Goal: Information Seeking & Learning: Learn about a topic

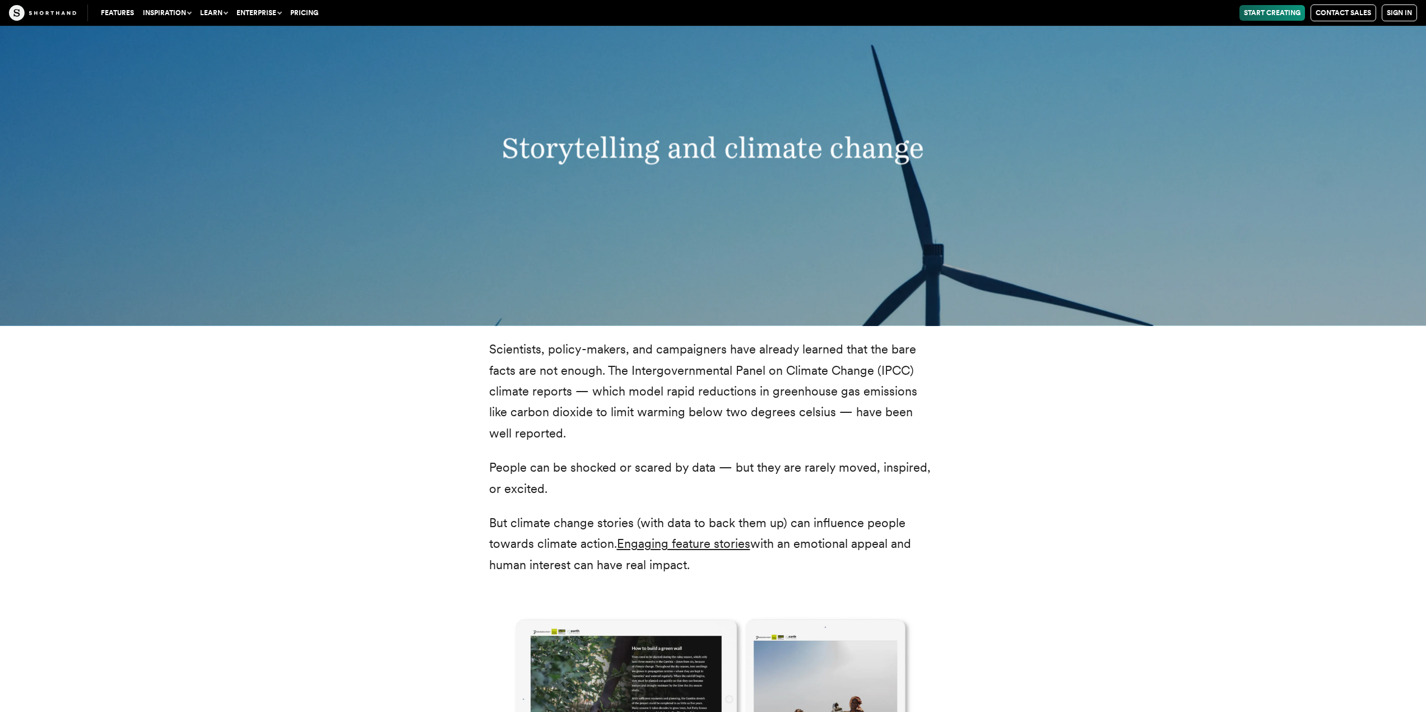
scroll to position [1281, 0]
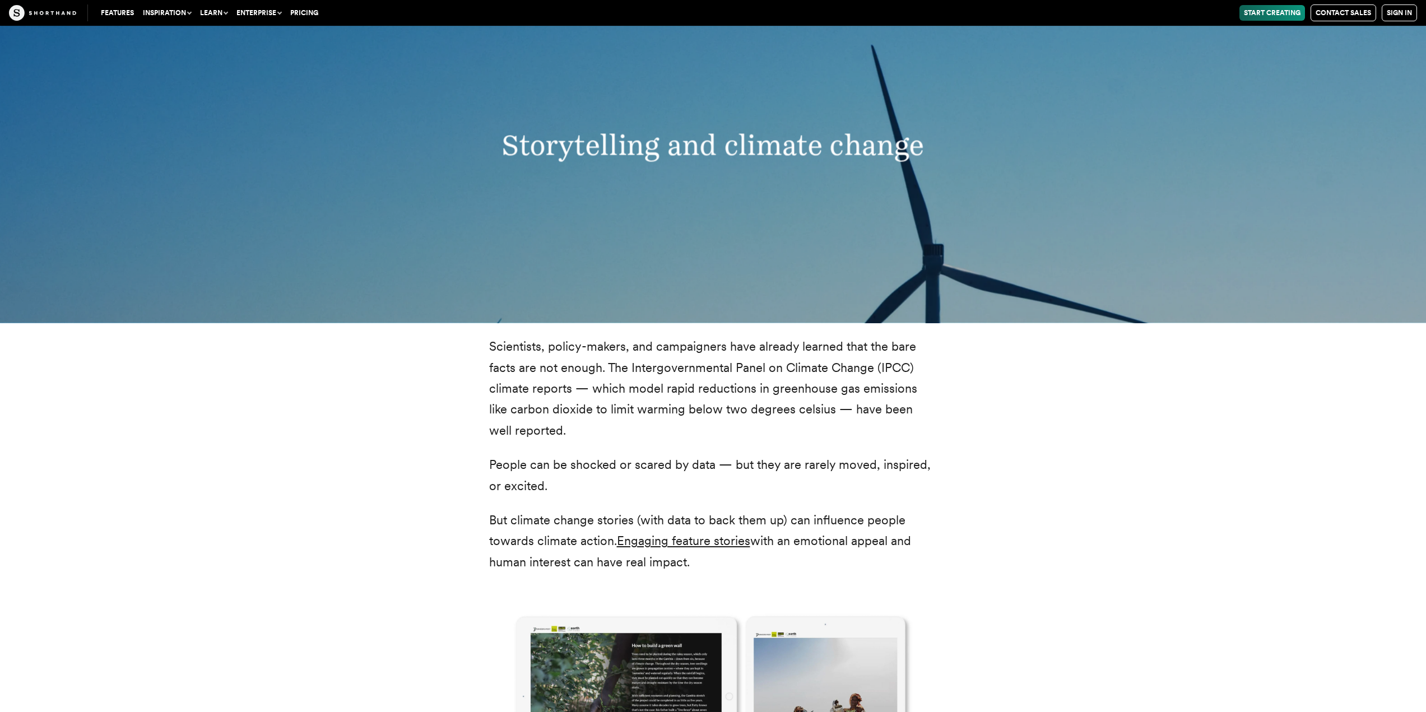
drag, startPoint x: 842, startPoint y: 417, endPoint x: 629, endPoint y: 380, distance: 216.6
click at [836, 408] on p "Scientists, policy-makers, and campaigners have already learned that the bare f…" at bounding box center [713, 388] width 448 height 105
drag, startPoint x: 489, startPoint y: 465, endPoint x: 885, endPoint y: 478, distance: 395.8
click at [885, 478] on p "People can be shocked or scared by data — but they are rarely moved, inspired, …" at bounding box center [713, 475] width 448 height 42
drag, startPoint x: 674, startPoint y: 512, endPoint x: 597, endPoint y: 499, distance: 77.8
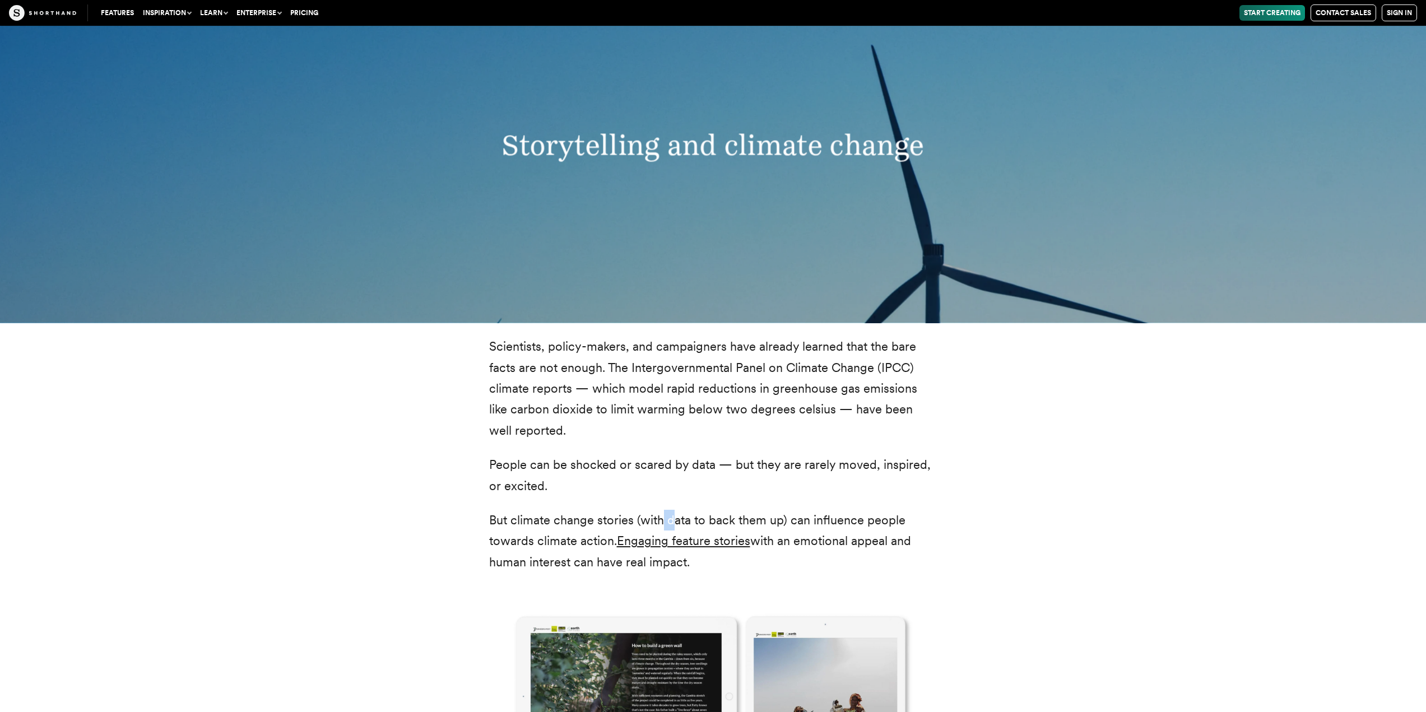
click at [659, 509] on div "Scientists, policy-makers, and campaigners have already learned that the bare f…" at bounding box center [713, 664] width 448 height 656
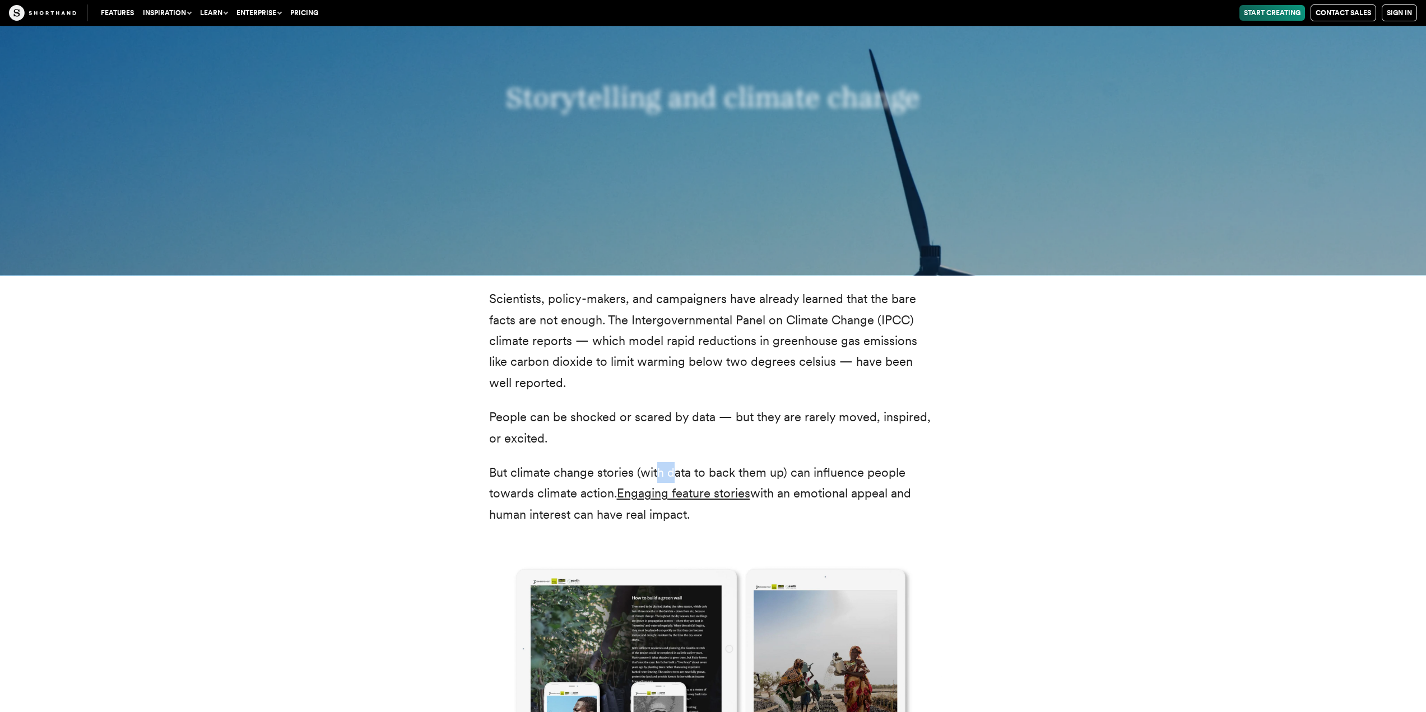
scroll to position [1337, 0]
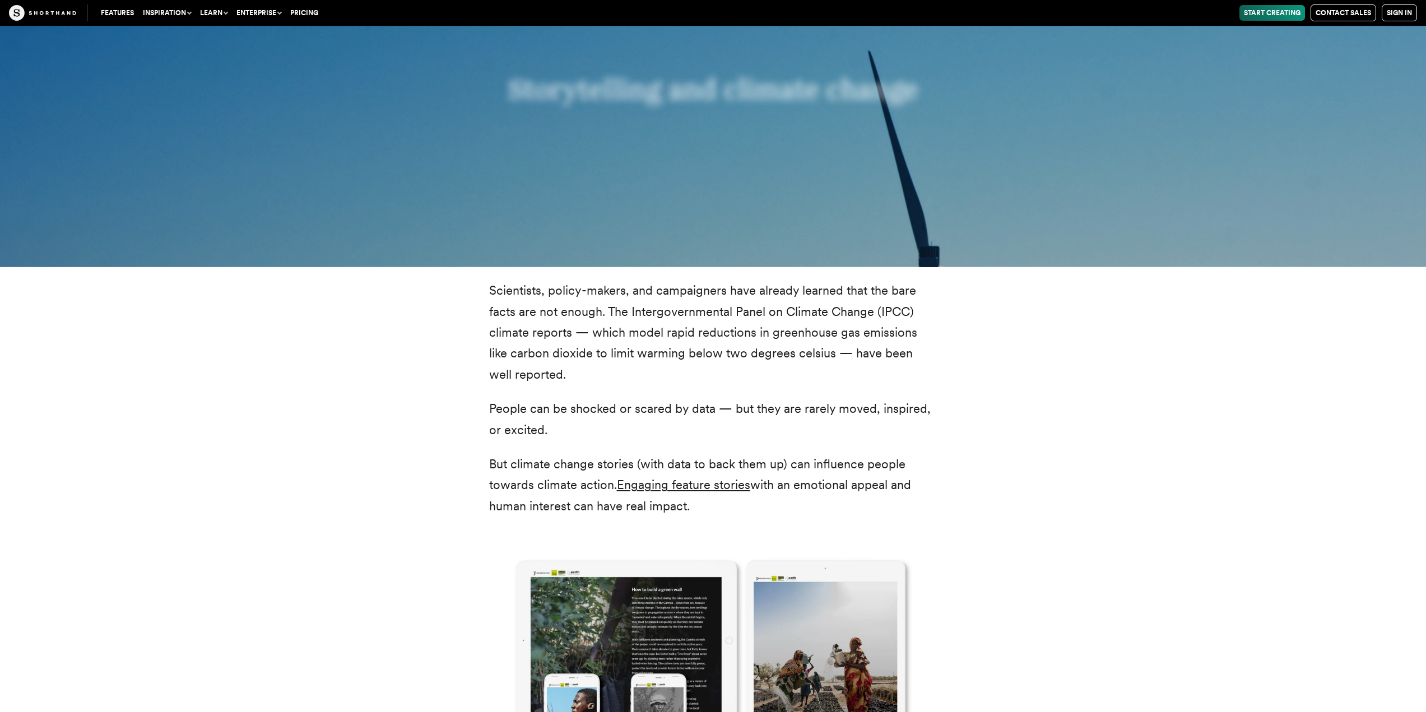
click at [469, 489] on div "Scientists, policy-makers, and campaigners have already learned that the bare f…" at bounding box center [713, 608] width 493 height 656
drag, startPoint x: 863, startPoint y: 491, endPoint x: 929, endPoint y: 490, distance: 66.1
click at [947, 492] on div "Scientists, policy-makers, and campaigners have already learned that the bare f…" at bounding box center [713, 608] width 493 height 656
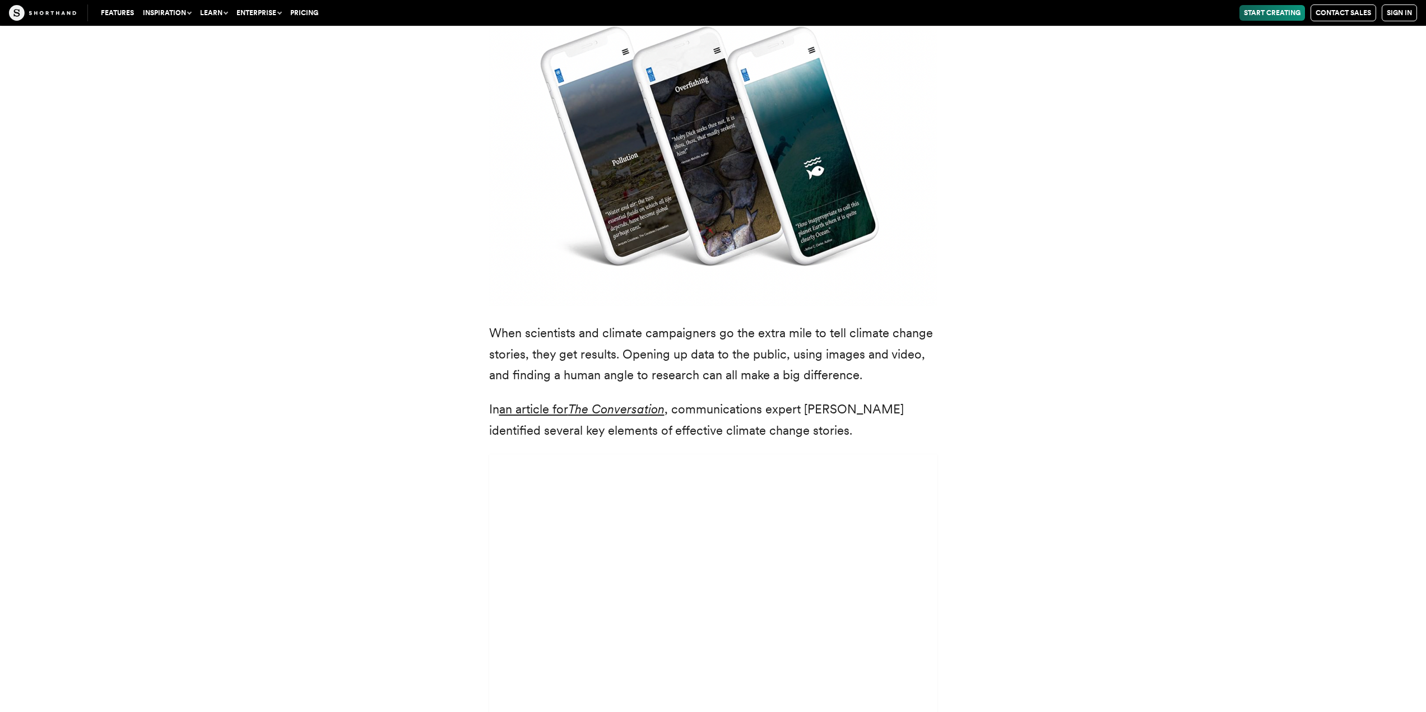
scroll to position [3074, 0]
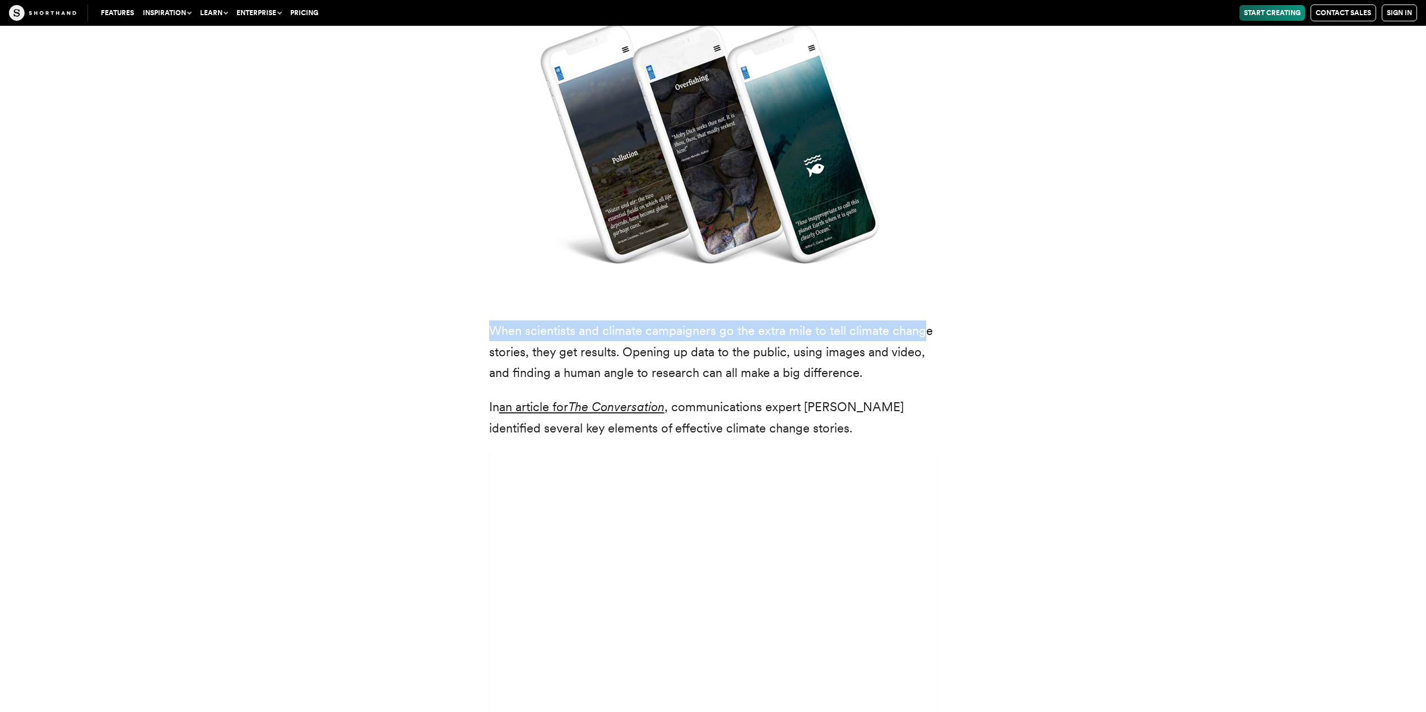
drag, startPoint x: 482, startPoint y: 314, endPoint x: 890, endPoint y: 305, distance: 408.0
click at [919, 306] on div "We’ve known about the climate emergency for decades. But it’s taken some time f…" at bounding box center [713, 321] width 493 height 1481
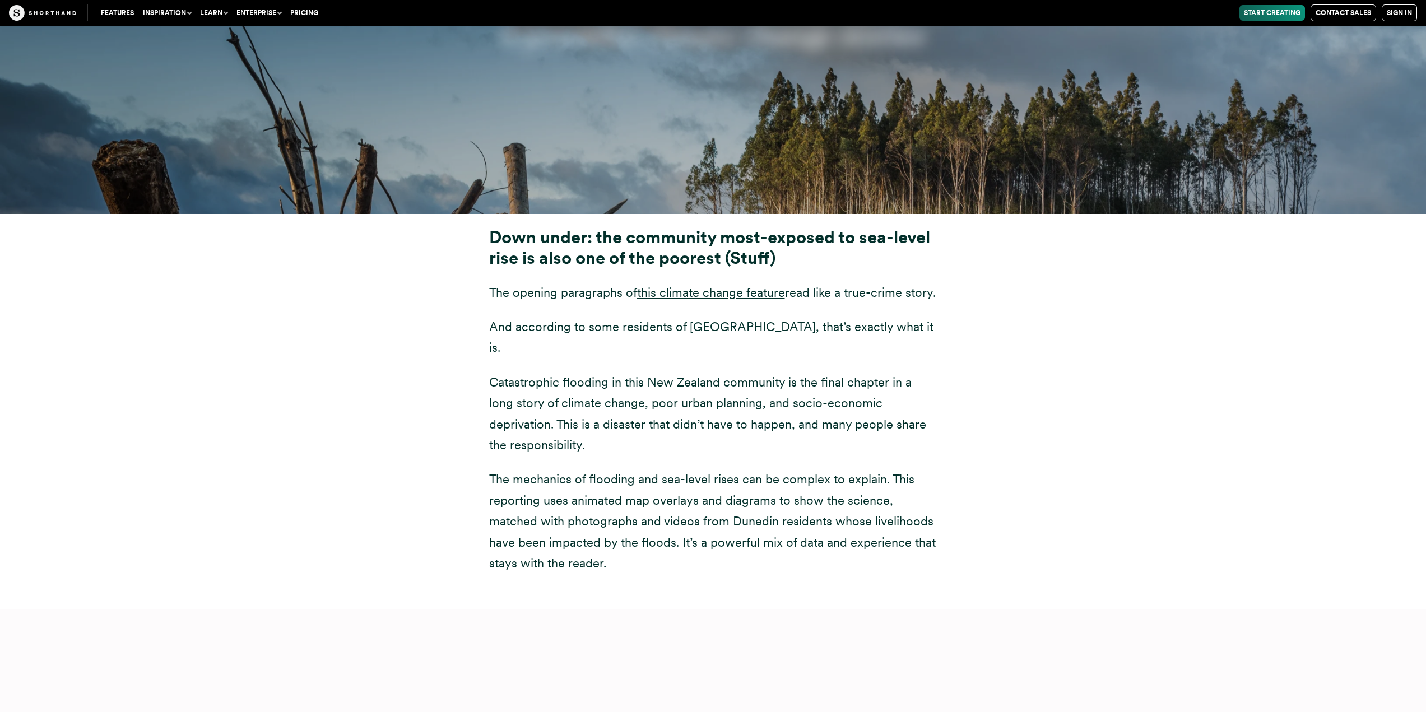
scroll to position [4307, 0]
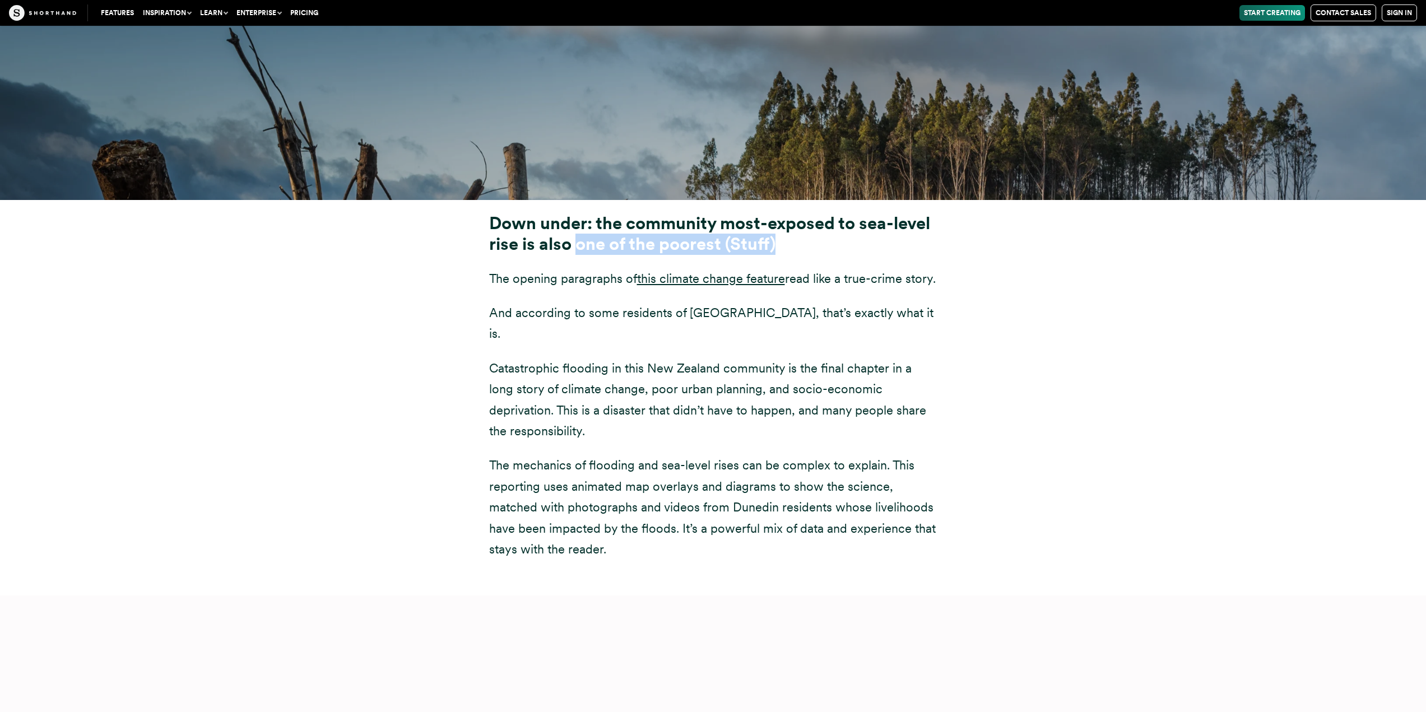
drag, startPoint x: 587, startPoint y: 229, endPoint x: 789, endPoint y: 220, distance: 203.0
click at [798, 222] on h3 "Down under: the community most-exposed to sea-level rise is also one of the poo…" at bounding box center [713, 233] width 448 height 41
drag, startPoint x: 492, startPoint y: 253, endPoint x: 519, endPoint y: 279, distance: 37.6
click at [519, 279] on p "The opening paragraphs of this climate change feature read like a true-crime st…" at bounding box center [713, 278] width 448 height 21
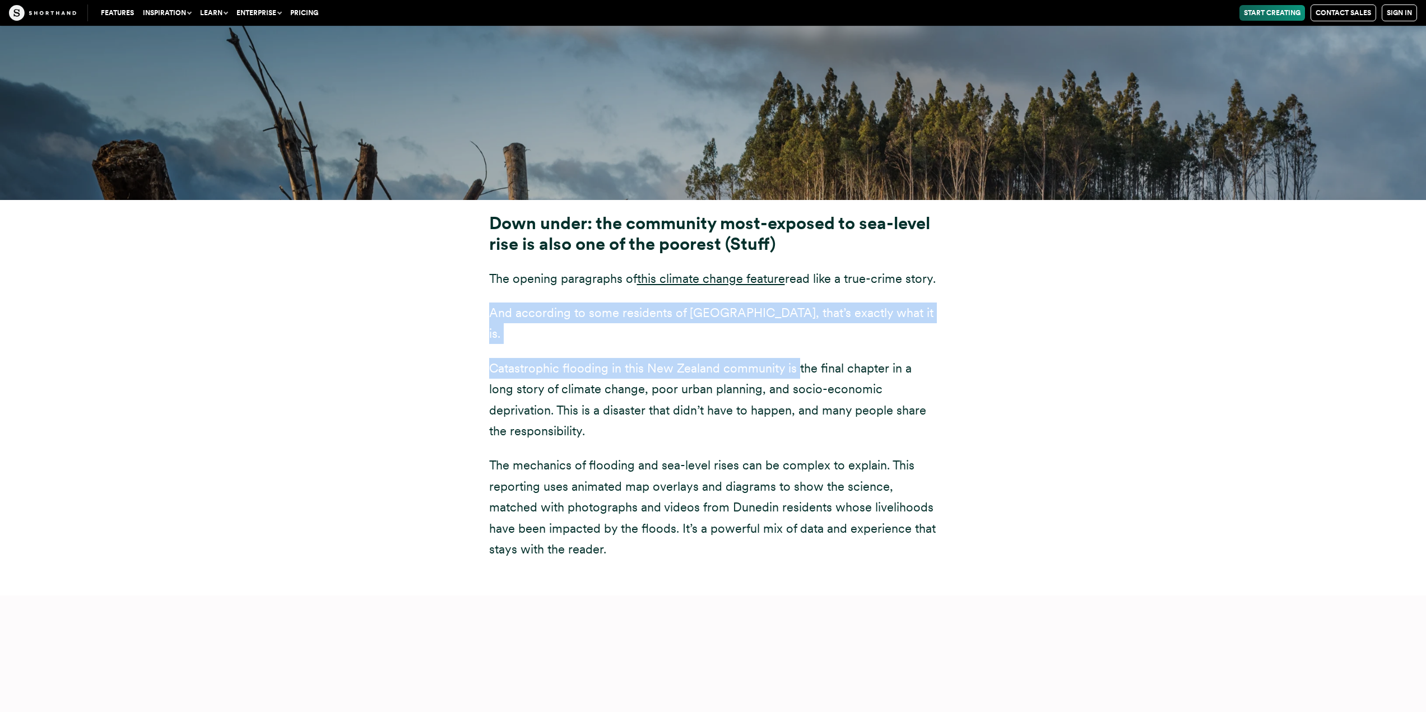
drag, startPoint x: 470, startPoint y: 306, endPoint x: 797, endPoint y: 345, distance: 329.5
click at [797, 345] on div "Down under: the community most-exposed to sea-level rise is also one of the poo…" at bounding box center [713, 404] width 493 height 383
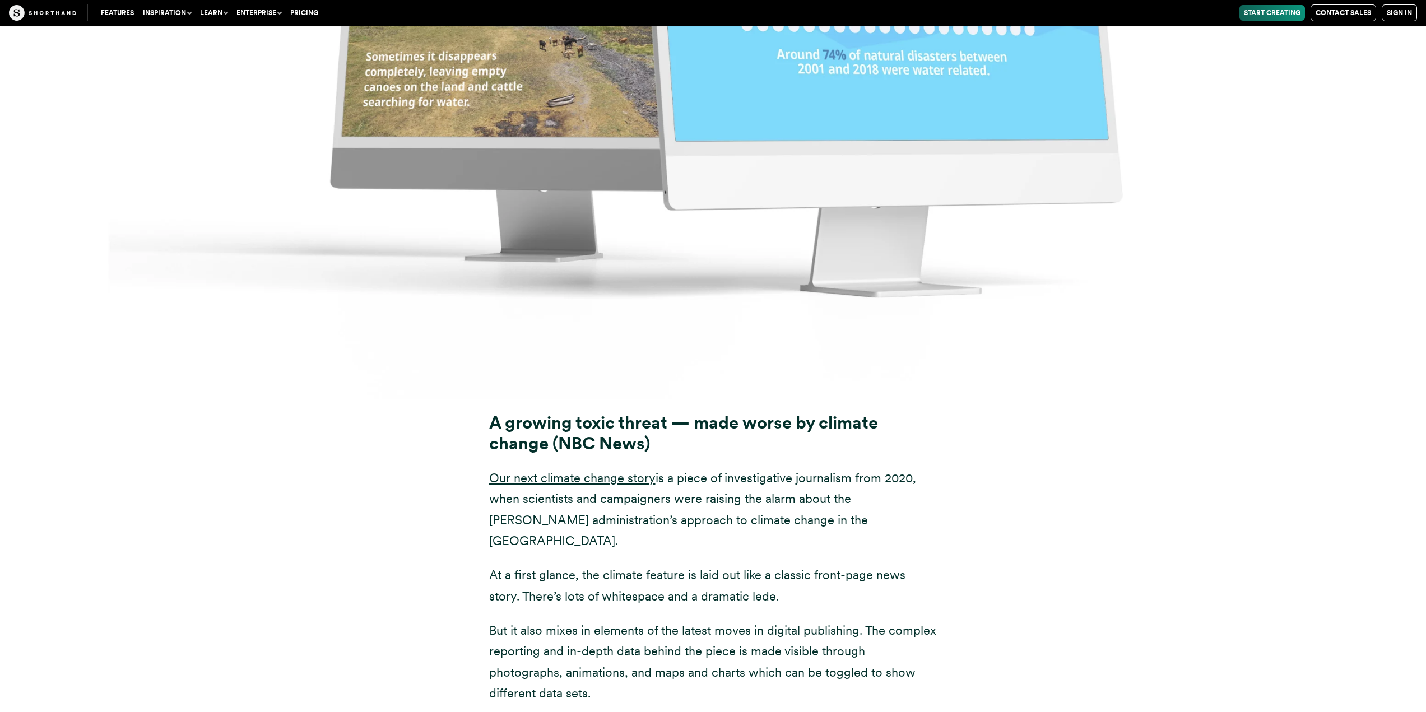
scroll to position [9461, 0]
